Goal: Book appointment/travel/reservation

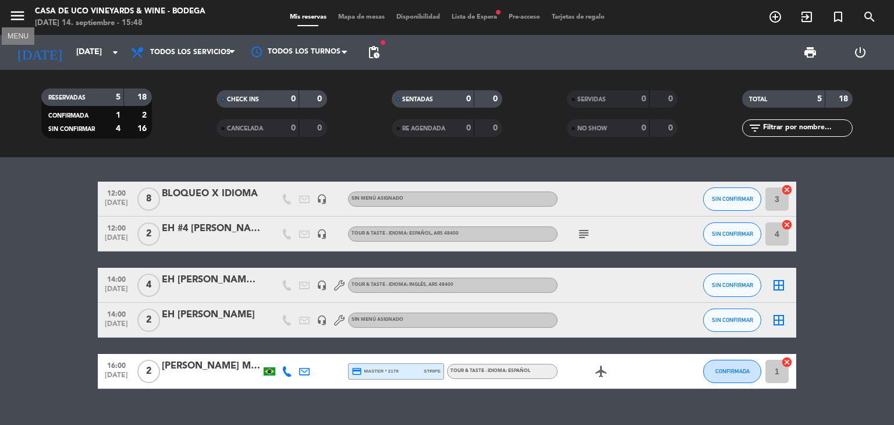
click at [13, 17] on icon "menu" at bounding box center [17, 15] width 17 height 17
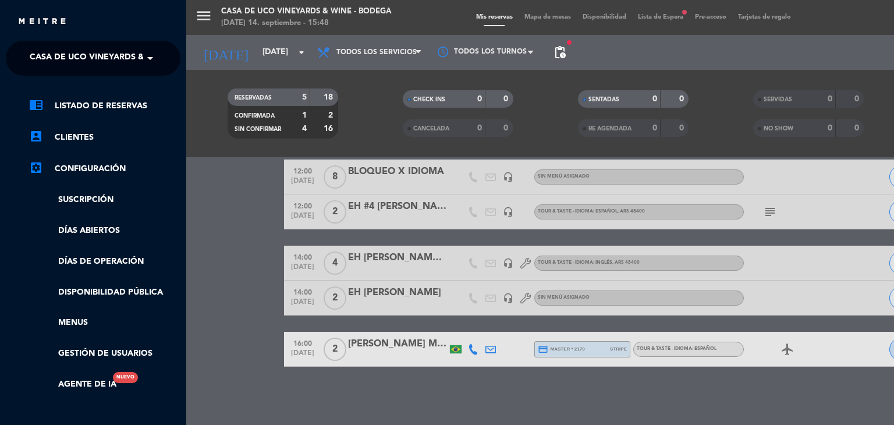
click at [244, 196] on div "menu Casa de Uco Vineyards & Wine - Bodega [DATE] 14. septiembre - 15:48 Mis re…" at bounding box center [633, 212] width 894 height 425
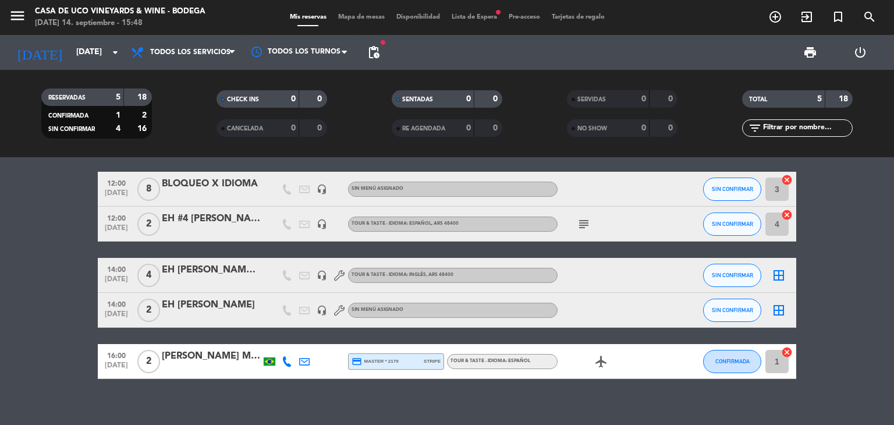
scroll to position [0, 0]
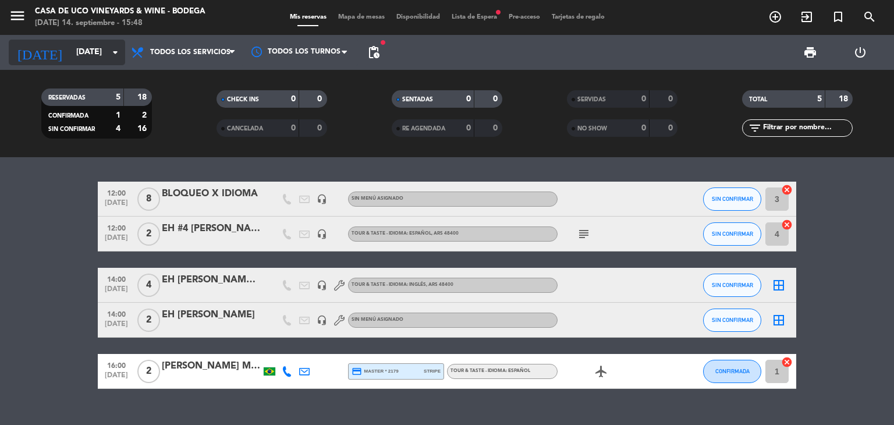
click at [101, 53] on input "[DATE]" at bounding box center [125, 52] width 111 height 21
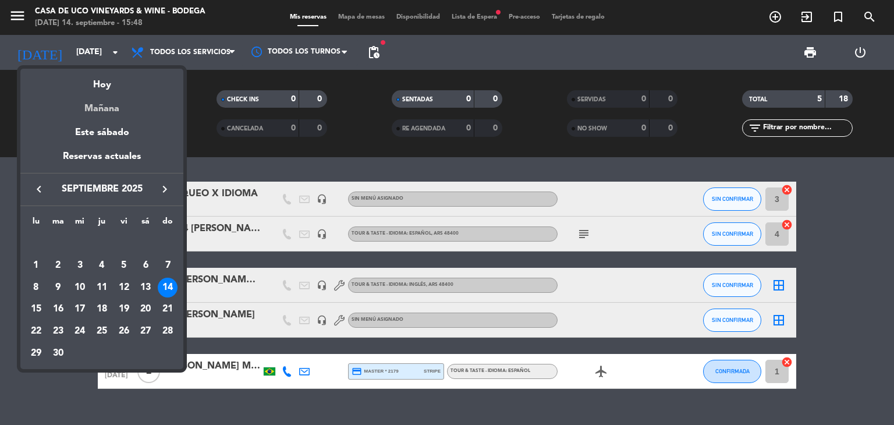
click at [100, 110] on div "Mañana" at bounding box center [101, 105] width 163 height 24
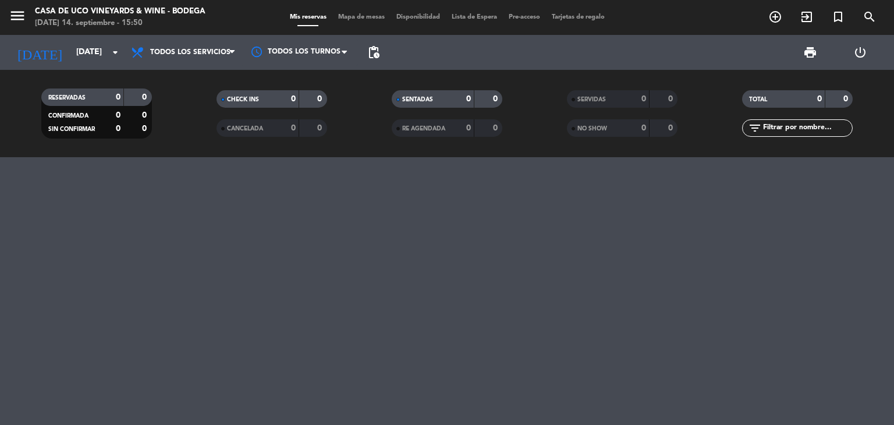
click at [244, 255] on div at bounding box center [447, 291] width 894 height 268
click at [37, 52] on icon "[DATE]" at bounding box center [40, 53] width 62 height 26
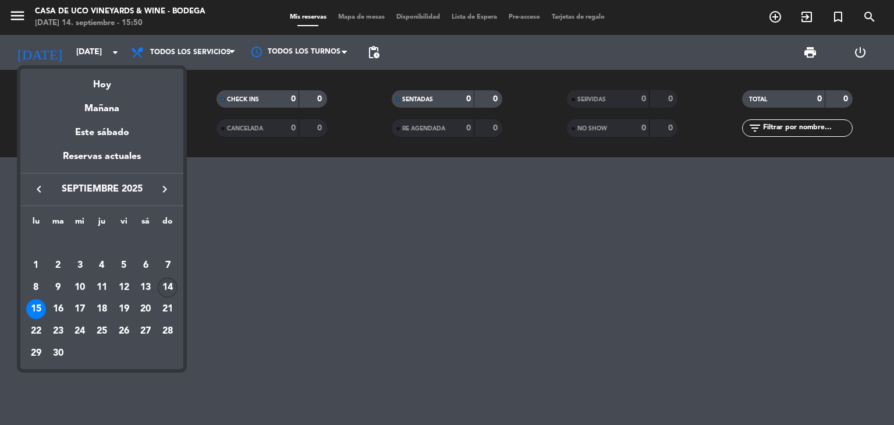
click at [170, 287] on div "14" at bounding box center [168, 288] width 20 height 20
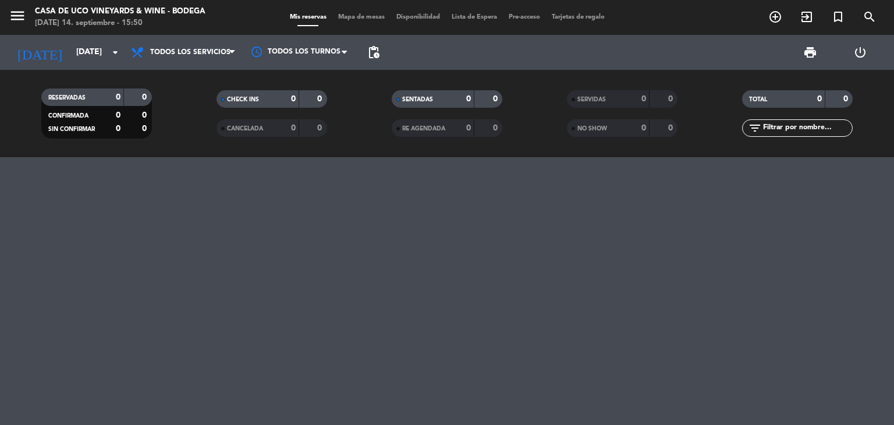
type input "[DATE]"
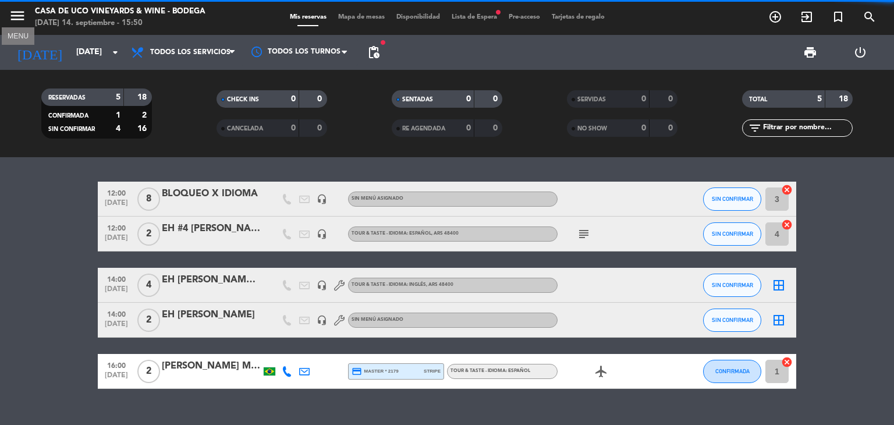
click at [16, 18] on icon "menu" at bounding box center [17, 15] width 17 height 17
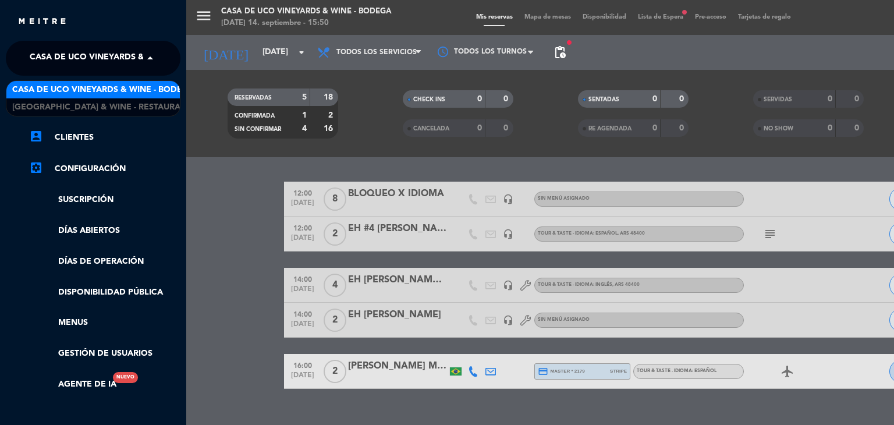
drag, startPoint x: 77, startPoint y: 62, endPoint x: 84, endPoint y: 86, distance: 25.4
click at [77, 61] on span "Casa de Uco Vineyards & Wine - Bodega" at bounding box center [121, 58] width 182 height 24
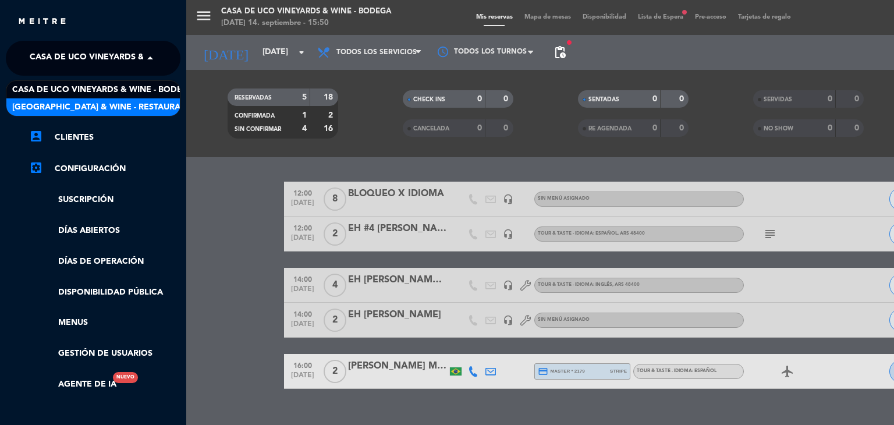
click at [86, 101] on span "[GEOGRAPHIC_DATA] & Wine - Restaurante" at bounding box center [104, 107] width 185 height 13
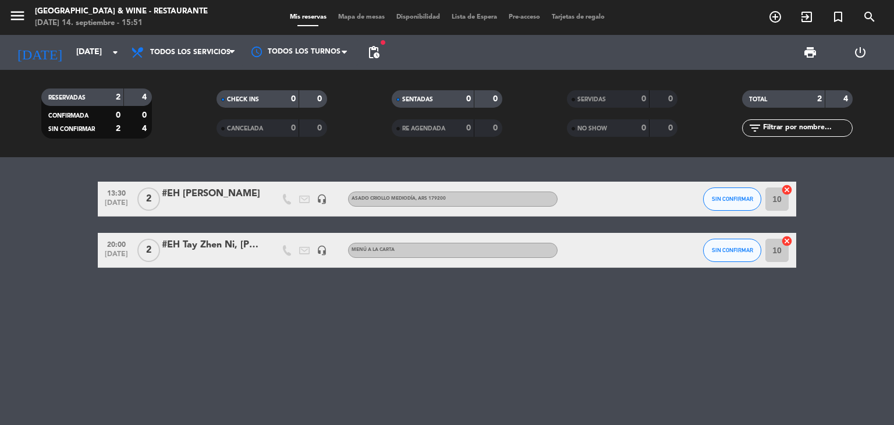
click at [704, 331] on div "13:30 [DATE] 2 #EH [PERSON_NAME] headset_mic ASADO CRIOLLO MEDIODÍA , ARS 17920…" at bounding box center [447, 291] width 894 height 268
